Goal: Information Seeking & Learning: Learn about a topic

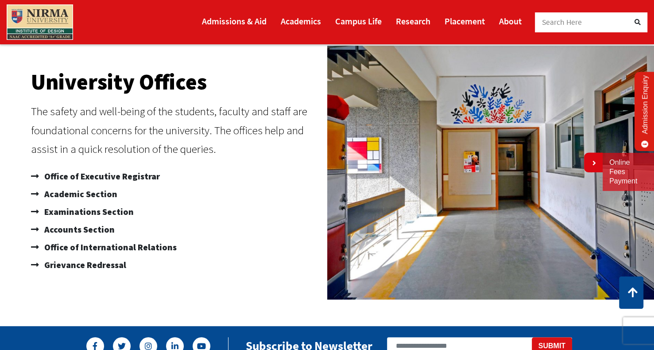
scroll to position [561, 0]
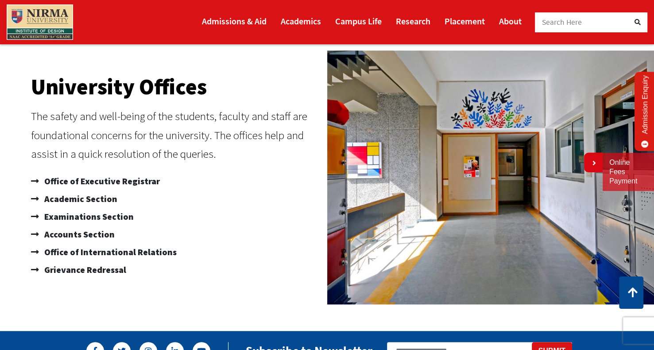
click at [386, 176] on img at bounding box center [491, 177] width 329 height 254
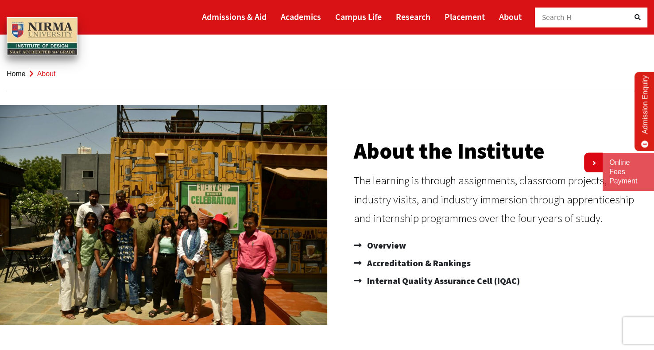
scroll to position [0, 0]
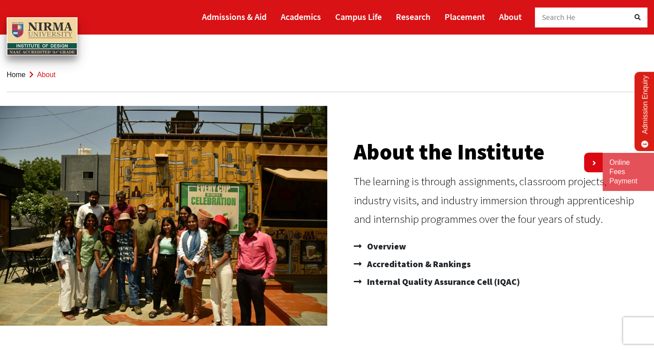
click at [225, 167] on img at bounding box center [162, 216] width 329 height 220
click at [22, 72] on link "Home" at bounding box center [16, 75] width 19 height 8
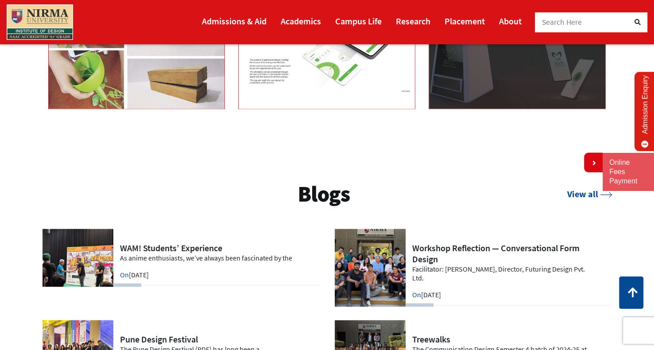
scroll to position [1682, 0]
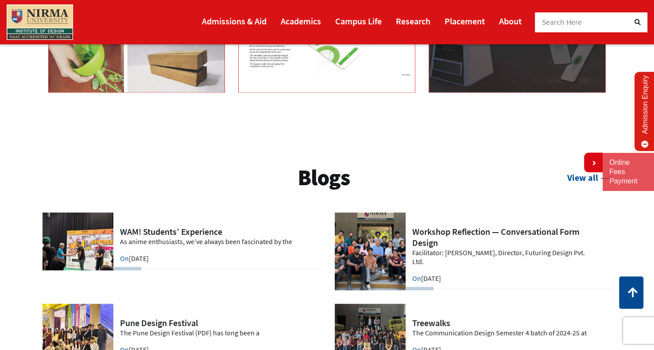
click at [368, 260] on link at bounding box center [473, 252] width 279 height 78
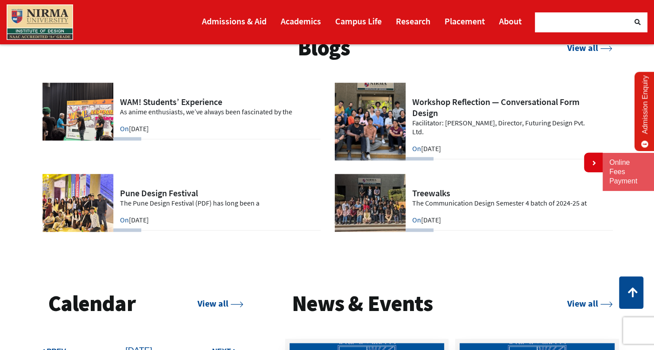
scroll to position [1815, 0]
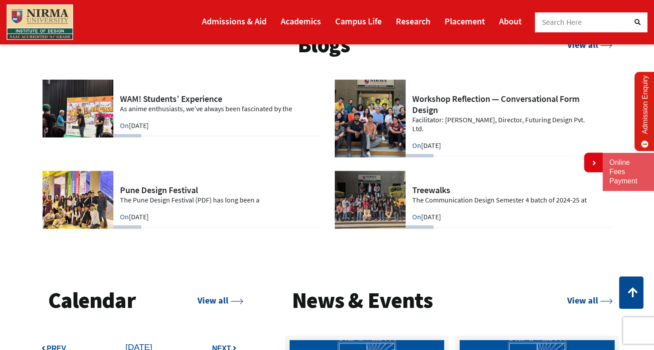
click at [341, 182] on link at bounding box center [473, 200] width 279 height 58
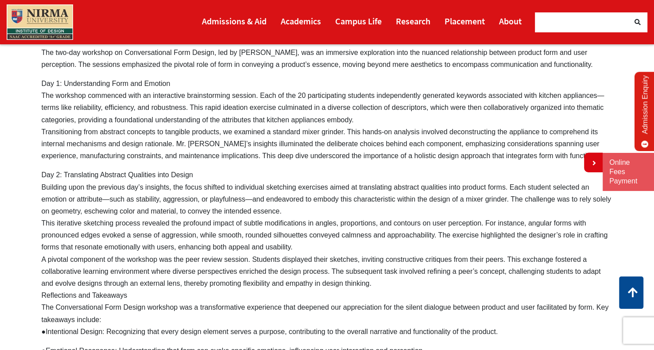
scroll to position [741, 0]
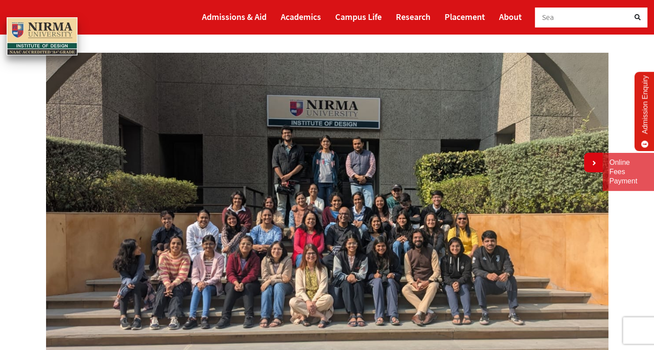
scroll to position [89, 0]
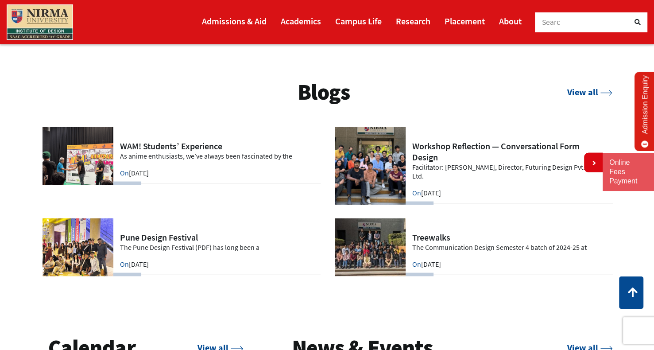
scroll to position [1771, 0]
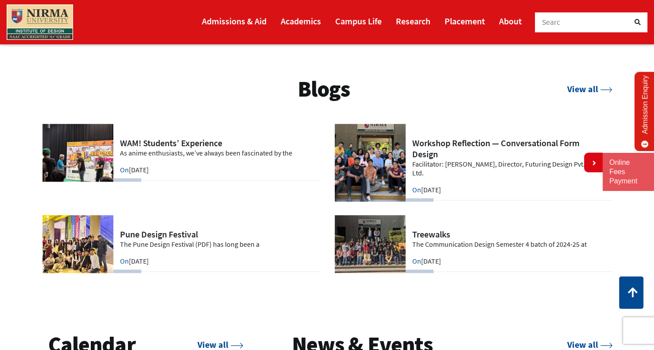
click at [67, 239] on link at bounding box center [181, 244] width 279 height 58
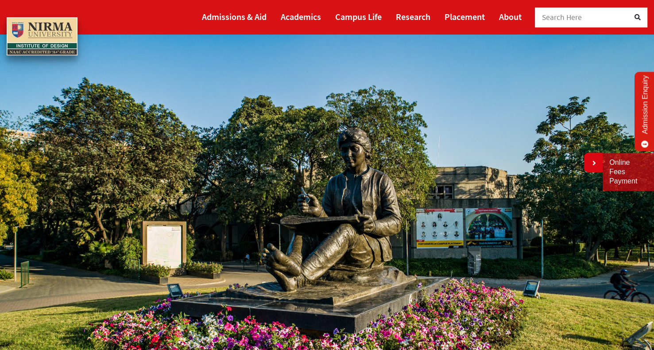
scroll to position [0, 0]
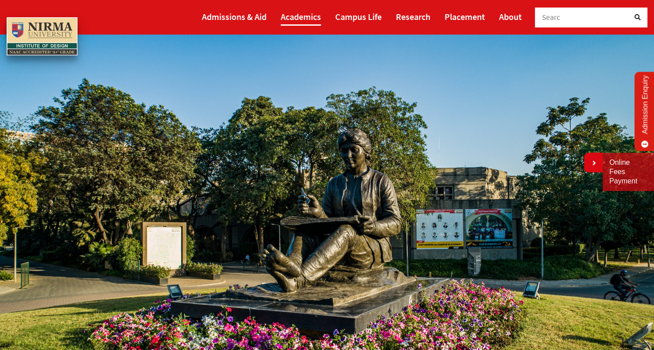
click at [306, 18] on link "Academics" at bounding box center [301, 17] width 40 height 18
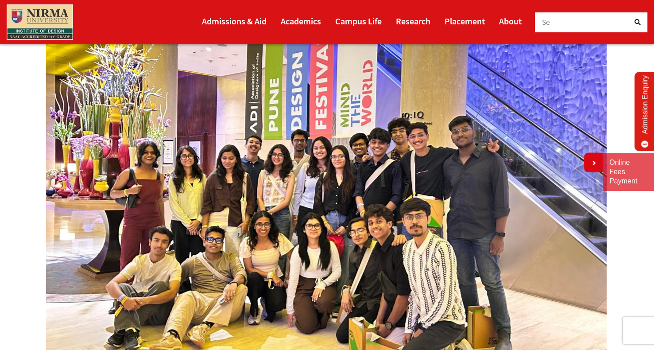
scroll to position [177, 0]
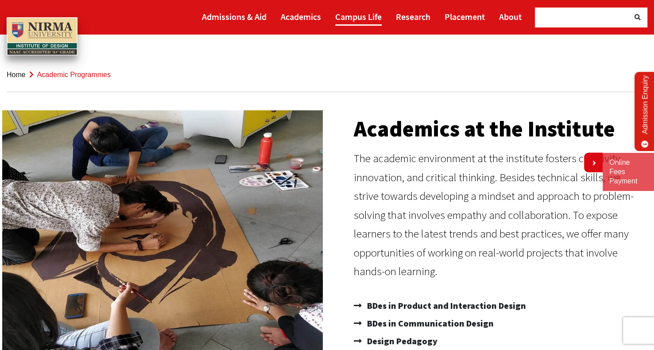
click at [363, 9] on link "Campus Life" at bounding box center [358, 17] width 46 height 18
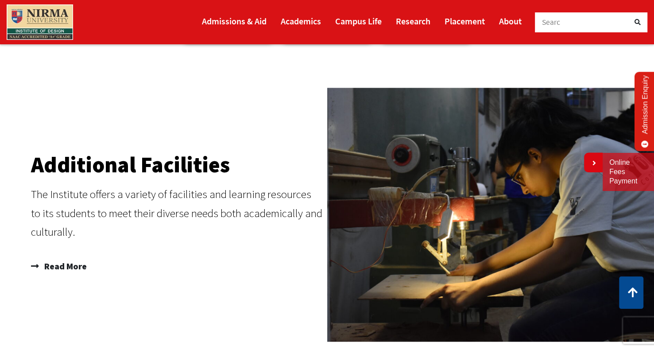
scroll to position [1107, 0]
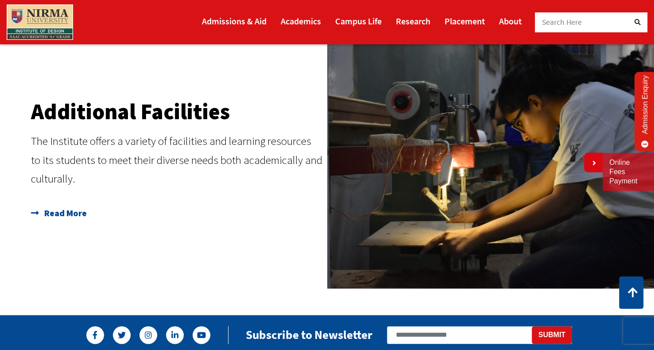
click at [77, 218] on span "Read More" at bounding box center [64, 213] width 45 height 18
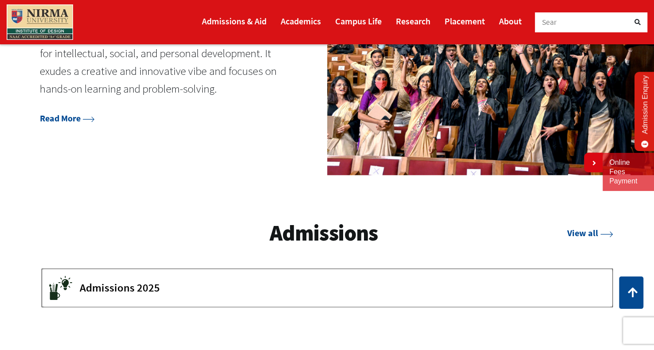
scroll to position [1107, 0]
click at [75, 121] on link "Read More" at bounding box center [67, 118] width 55 height 11
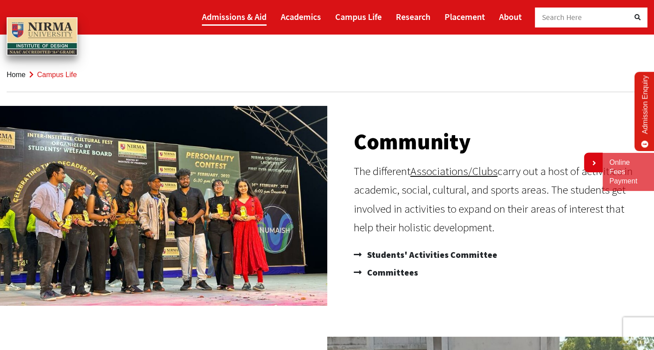
click at [236, 19] on link "Admissions & Aid" at bounding box center [234, 17] width 65 height 18
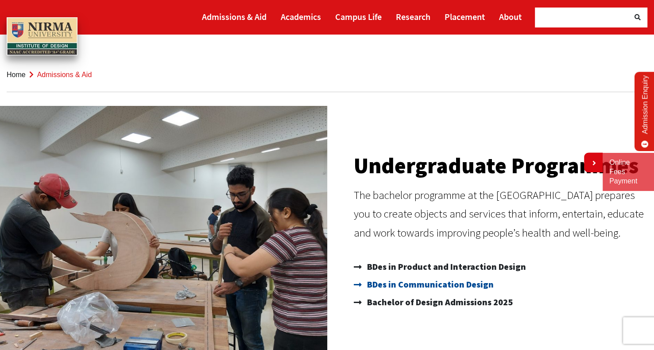
click at [434, 282] on span "BDes in Communication Design" at bounding box center [429, 284] width 129 height 18
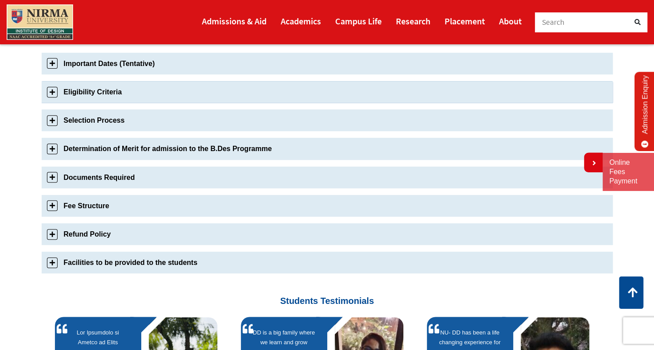
scroll to position [310, 0]
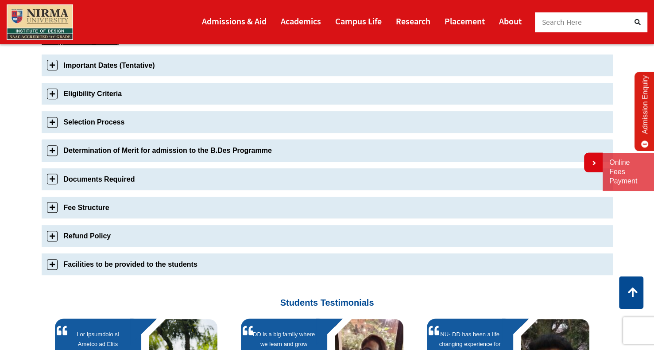
click at [54, 151] on link "Determination of Merit for admission to the B.Des Programme" at bounding box center [327, 150] width 571 height 22
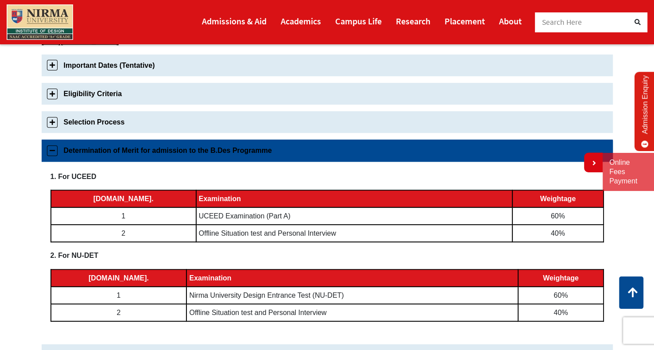
click at [54, 151] on link "Determination of Merit for admission to the B.Des Programme" at bounding box center [327, 150] width 571 height 22
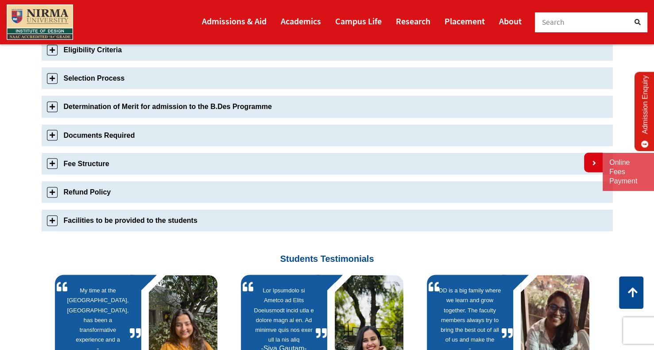
scroll to position [351, 0]
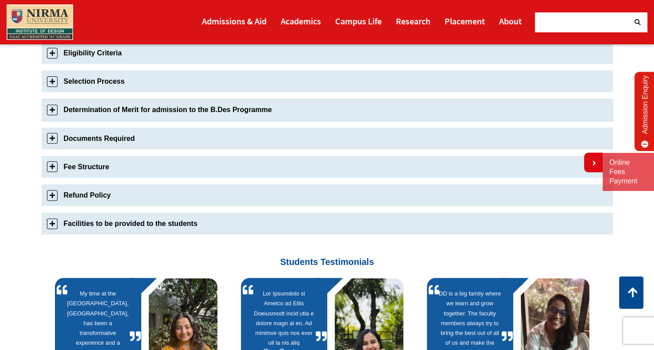
click at [51, 108] on link "Determination of Merit for admission to the B.Des Programme" at bounding box center [327, 110] width 571 height 22
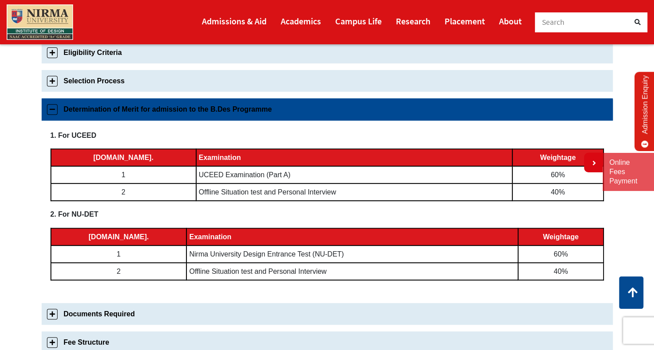
click at [51, 108] on link "Determination of Merit for admission to the B.Des Programme" at bounding box center [327, 109] width 571 height 22
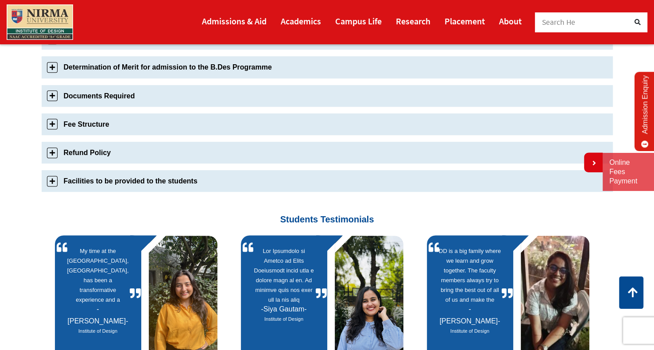
click at [49, 85] on link "Documents Required" at bounding box center [327, 96] width 571 height 22
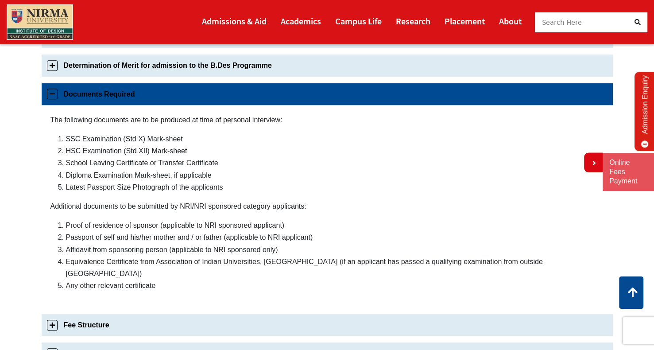
click at [46, 91] on link "Documents Required" at bounding box center [327, 94] width 571 height 22
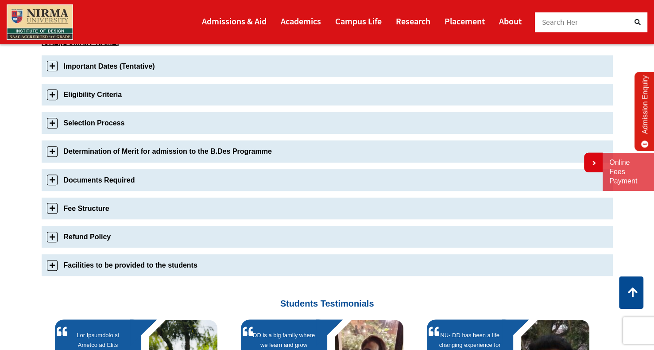
scroll to position [290, 0]
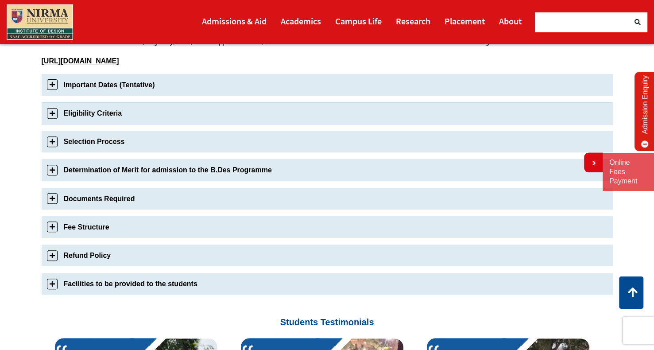
click at [47, 112] on link "Eligibility Criteria" at bounding box center [327, 113] width 571 height 22
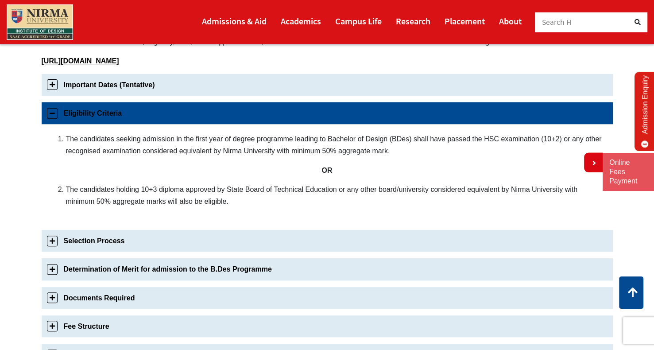
click at [47, 110] on link "Eligibility Criteria" at bounding box center [327, 113] width 571 height 22
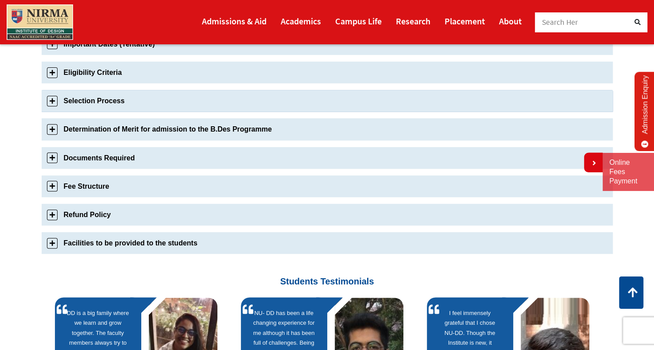
scroll to position [338, 0]
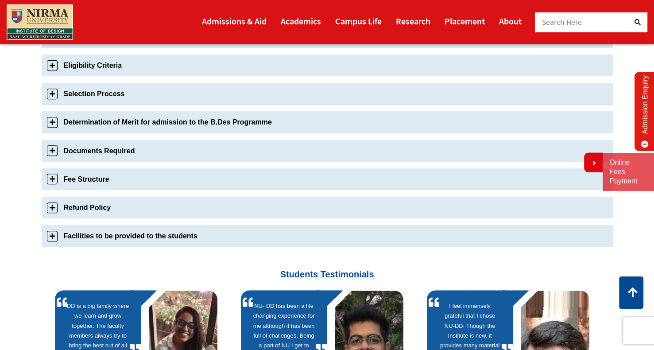
click at [49, 96] on link "Selection Process" at bounding box center [327, 94] width 571 height 22
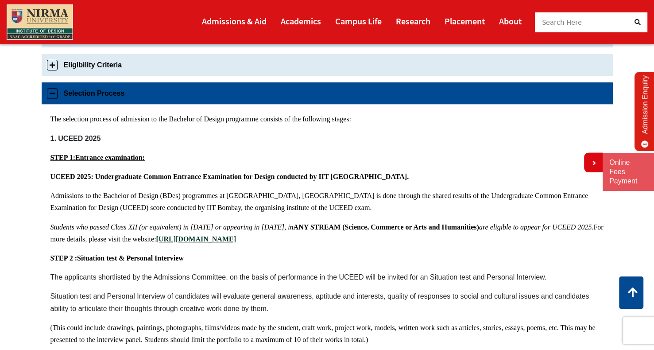
click at [49, 96] on link "Selection Process" at bounding box center [327, 93] width 571 height 22
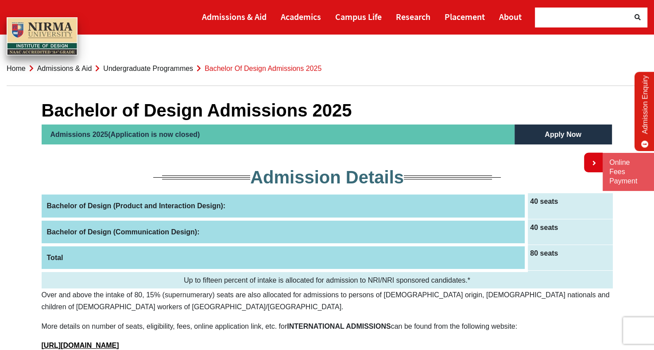
scroll to position [0, 0]
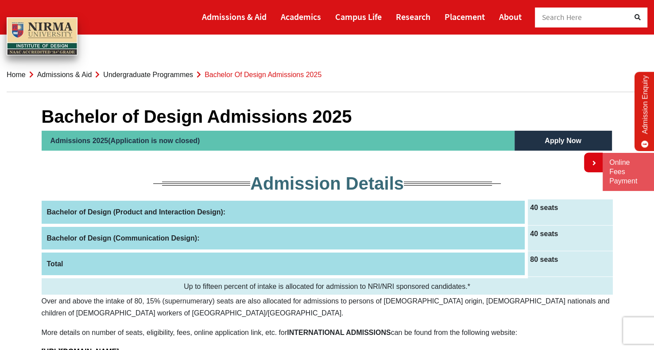
click at [456, 69] on ol "Home Admissions & Aid Undergraduate Programmes Bachelor of Design Admissions 20…" at bounding box center [327, 75] width 641 height 35
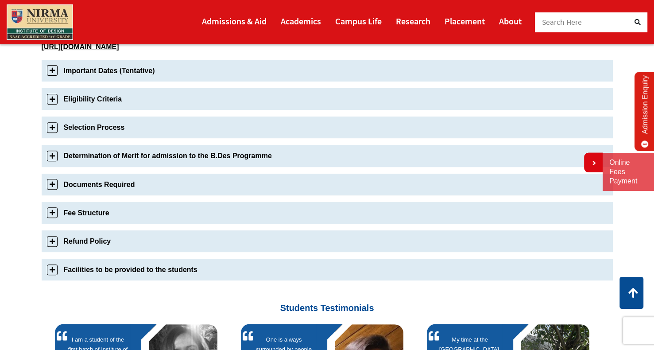
scroll to position [325, 0]
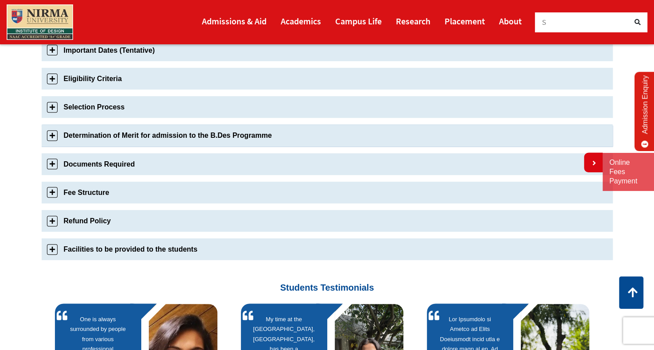
click at [46, 131] on link "Determination of Merit for admission to the B.Des Programme" at bounding box center [327, 135] width 571 height 22
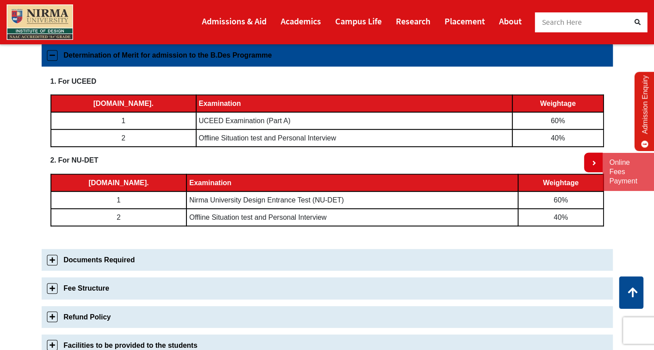
scroll to position [396, 0]
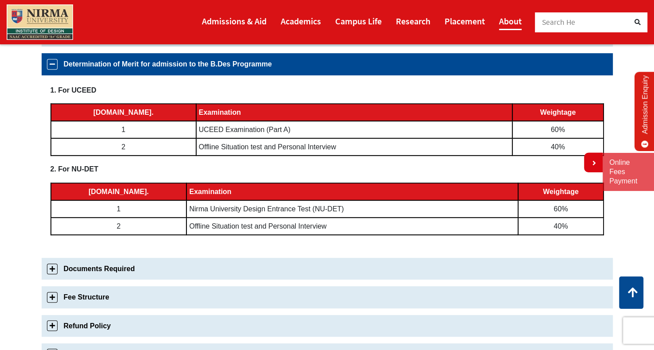
click at [503, 24] on link "About" at bounding box center [510, 21] width 23 height 18
